Goal: Task Accomplishment & Management: Complete application form

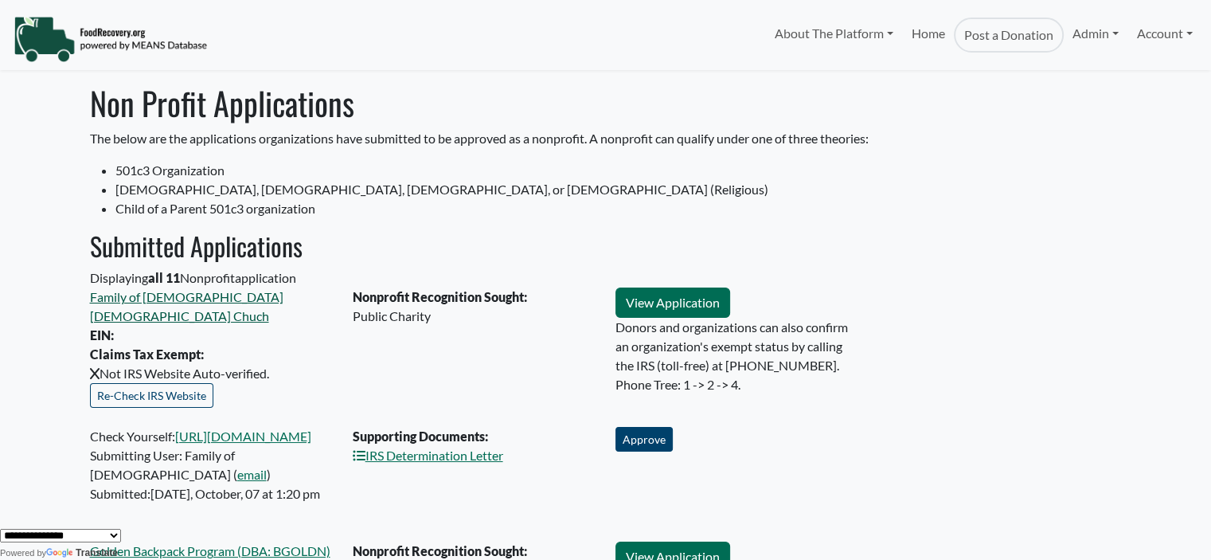
click at [140, 296] on link "Family of [DEMOGRAPHIC_DATA] [DEMOGRAPHIC_DATA] Chuch" at bounding box center [186, 306] width 193 height 34
click at [462, 447] on link "IRS Determination Letter" at bounding box center [428, 454] width 150 height 15
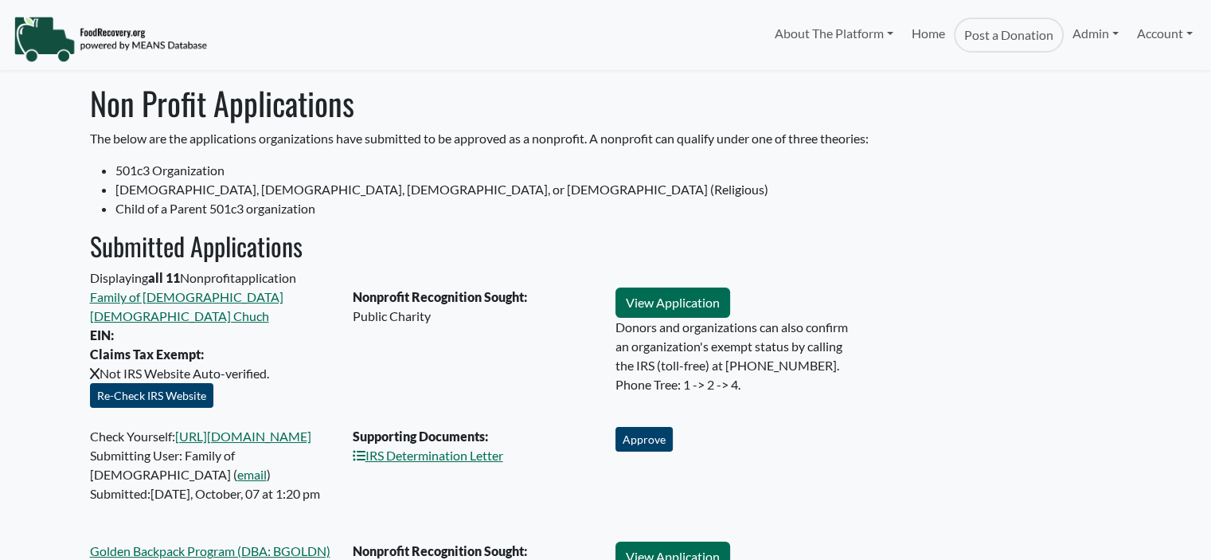
click at [134, 383] on button "Re-Check IRS Website" at bounding box center [151, 395] width 123 height 25
click at [629, 427] on button "Approve" at bounding box center [643, 439] width 57 height 25
